Goal: Find specific page/section: Find specific page/section

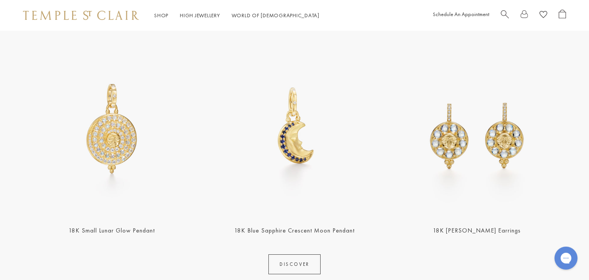
scroll to position [323, 0]
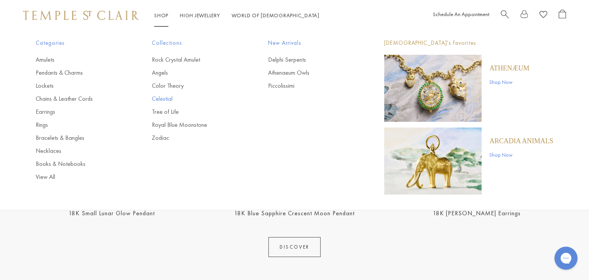
click at [159, 97] on link "Celestial" at bounding box center [194, 99] width 85 height 8
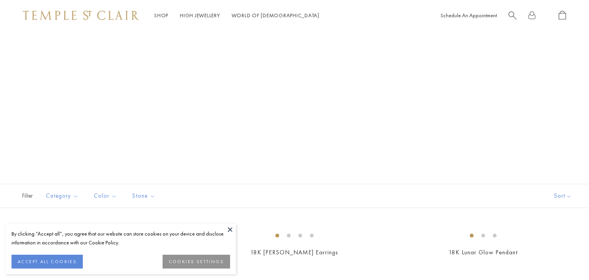
click at [228, 228] on button at bounding box center [229, 229] width 11 height 11
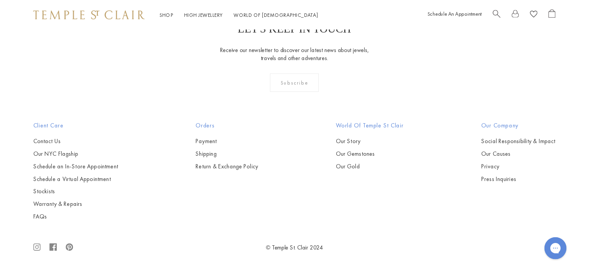
scroll to position [1497, 0]
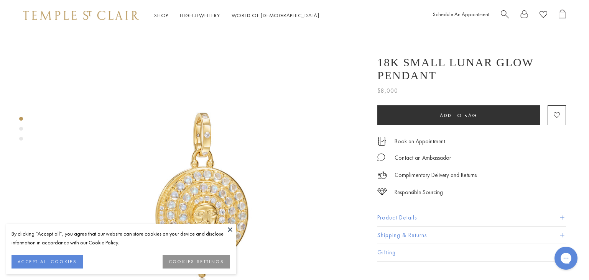
click at [228, 228] on button at bounding box center [229, 229] width 11 height 11
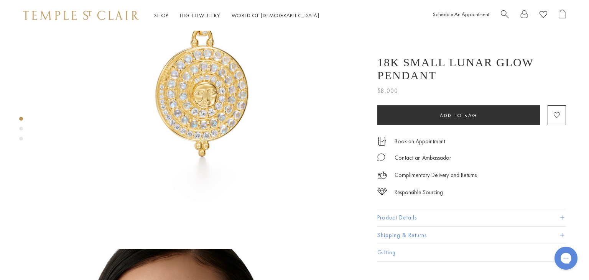
scroll to position [81, 0]
